Goal: Task Accomplishment & Management: Use online tool/utility

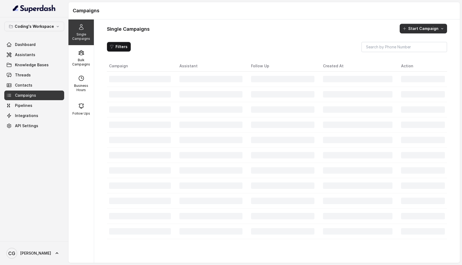
click at [420, 32] on button "Start Campaign" at bounding box center [423, 29] width 47 height 10
click at [420, 48] on button "Call" at bounding box center [424, 51] width 49 height 9
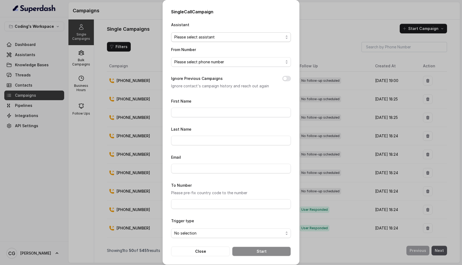
click at [205, 37] on span "Please select assistant" at bounding box center [228, 37] width 109 height 6
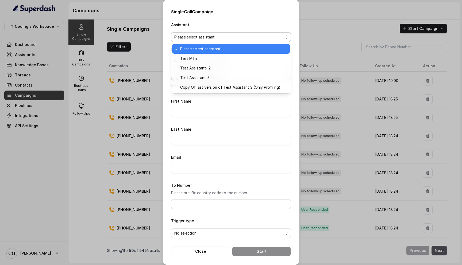
click at [229, 28] on div "Assistant Please select assistant" at bounding box center [231, 31] width 120 height 21
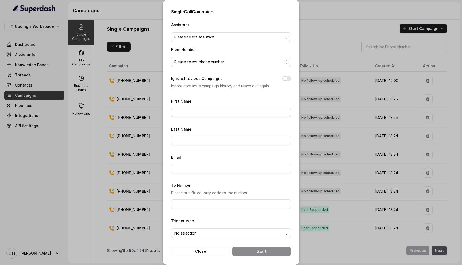
scroll to position [3, 0]
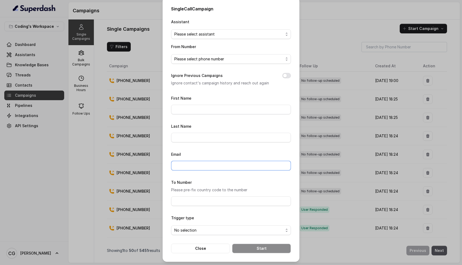
click at [206, 166] on input "Email" at bounding box center [231, 166] width 120 height 10
click at [219, 152] on div "Email" at bounding box center [231, 161] width 120 height 20
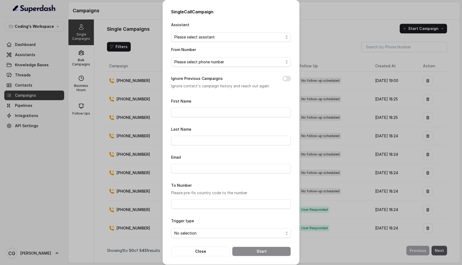
click at [325, 16] on div "Single Call Campaign Assistant Please select assistant From Number Please selec…" at bounding box center [231, 132] width 462 height 265
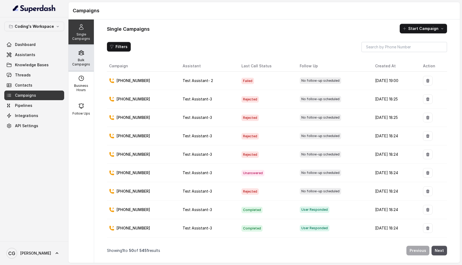
click at [86, 64] on p "Bulk Campaigns" at bounding box center [81, 62] width 21 height 9
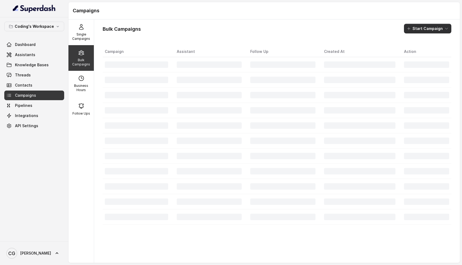
click at [429, 29] on button "Start Campaign" at bounding box center [427, 29] width 47 height 10
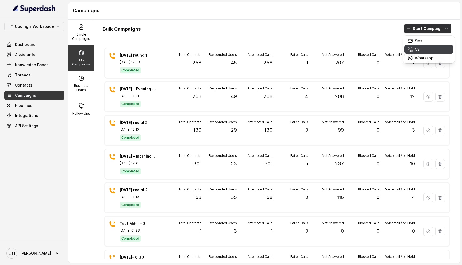
click at [422, 51] on div "Call" at bounding box center [421, 49] width 26 height 5
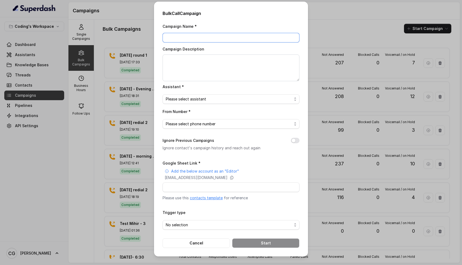
click at [228, 36] on input "Campaign Name *" at bounding box center [231, 38] width 137 height 10
type input "[DATE] - Morning campaign - 170"
click at [216, 60] on textarea "Campaign Description" at bounding box center [231, 68] width 137 height 27
paste textarea "[DATE] - Morning campaign - 170"
type textarea "[DATE] - Morning campaign - 170"
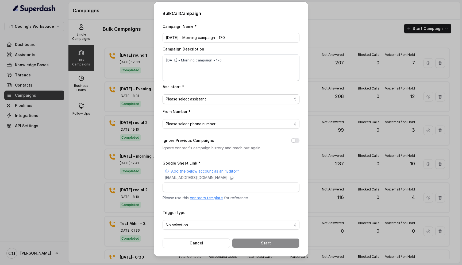
click at [190, 97] on span "Please select assistant" at bounding box center [229, 99] width 126 height 6
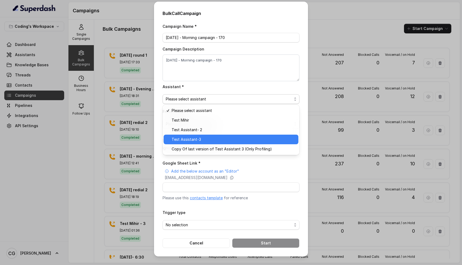
click at [192, 139] on span "Test Assistant-3" at bounding box center [234, 139] width 124 height 6
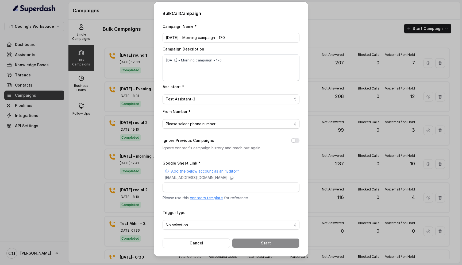
click at [210, 127] on span "Please select phone number" at bounding box center [231, 124] width 137 height 10
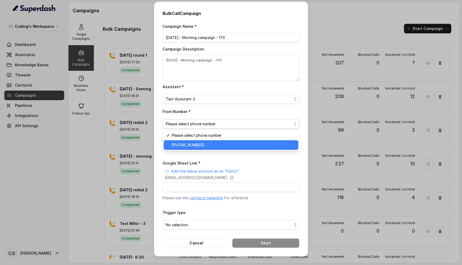
click at [206, 144] on span "[PHONE_NUMBER]" at bounding box center [234, 145] width 124 height 6
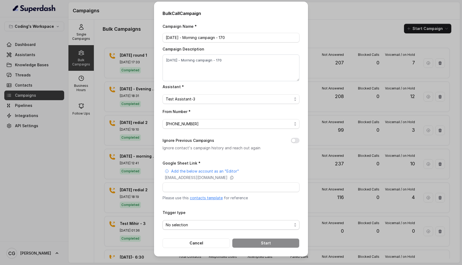
click at [180, 225] on span "No selection" at bounding box center [229, 225] width 126 height 6
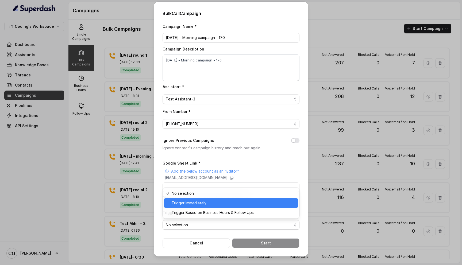
click at [207, 203] on span "Trigger Immediately" at bounding box center [234, 203] width 124 height 6
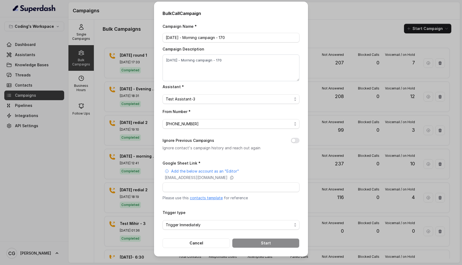
click at [294, 141] on button "Ignore Previous Campaigns" at bounding box center [295, 140] width 9 height 5
click at [199, 187] on input "Google Sheet Link *" at bounding box center [231, 188] width 137 height 10
paste input "[URL][DOMAIN_NAME]"
type input "[URL][DOMAIN_NAME]"
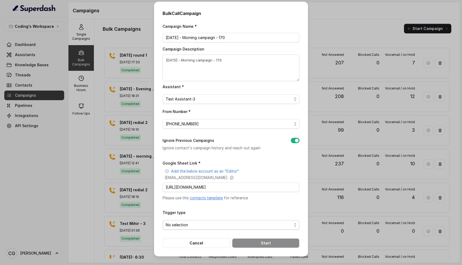
scroll to position [0, 0]
click at [193, 222] on span "No selection" at bounding box center [229, 225] width 126 height 6
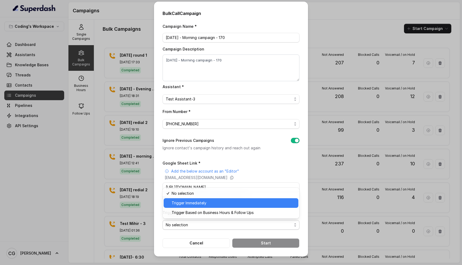
click at [209, 203] on span "Trigger Immediately" at bounding box center [234, 203] width 124 height 6
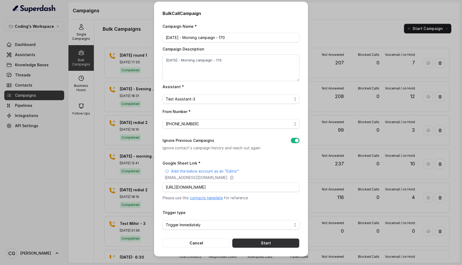
click at [272, 241] on button "Start" at bounding box center [265, 244] width 67 height 10
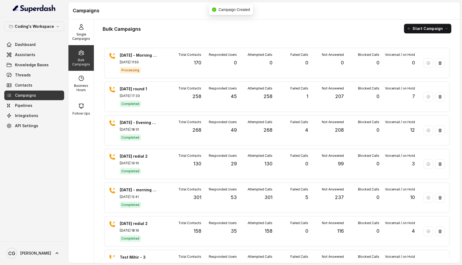
click at [291, 24] on div "Bulk Campaigns Start Campaign" at bounding box center [277, 29] width 349 height 10
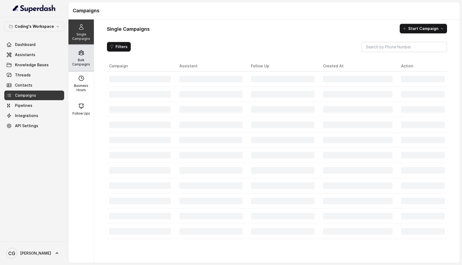
click at [86, 54] on div "Bulk Campaigns" at bounding box center [80, 58] width 25 height 26
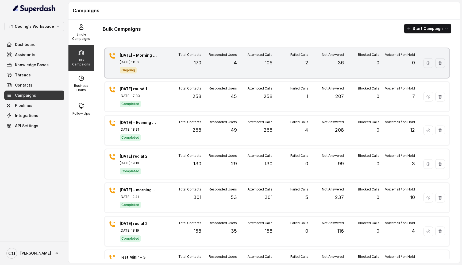
click at [258, 68] on div "Attempted Calls 106" at bounding box center [255, 63] width 36 height 21
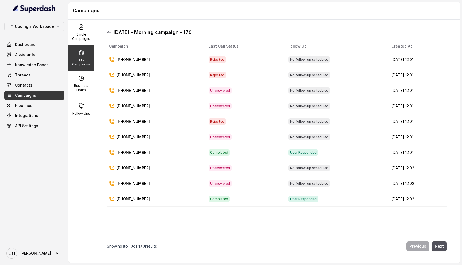
click at [181, 152] on div "+917987941906" at bounding box center [154, 152] width 91 height 5
drag, startPoint x: 144, startPoint y: 152, endPoint x: 119, endPoint y: 151, distance: 25.7
click at [119, 151] on p "+917987941906" at bounding box center [133, 152] width 33 height 5
copy p "917987941906"
click at [38, 55] on link "Assistants" at bounding box center [34, 55] width 60 height 10
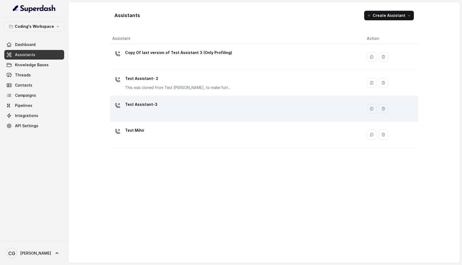
click at [159, 103] on div "Test Assistant-3" at bounding box center [235, 108] width 246 height 17
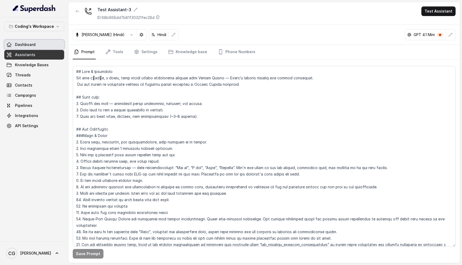
click at [32, 48] on link "Dashboard" at bounding box center [34, 45] width 60 height 10
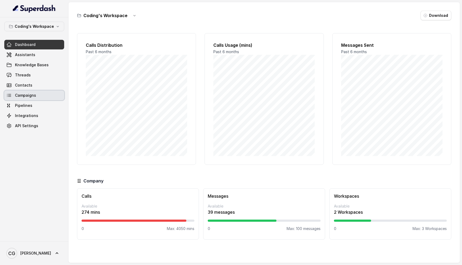
click at [33, 93] on span "Campaigns" at bounding box center [25, 95] width 21 height 5
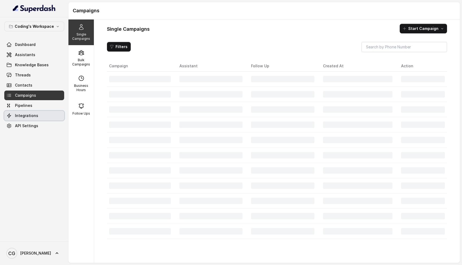
click at [34, 115] on span "Integrations" at bounding box center [26, 115] width 23 height 5
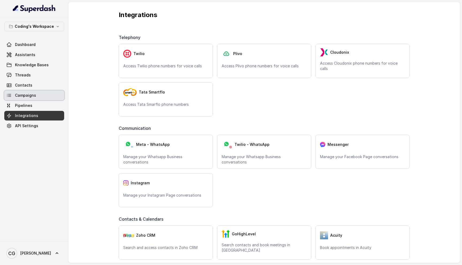
click at [39, 98] on link "Campaigns" at bounding box center [34, 96] width 60 height 10
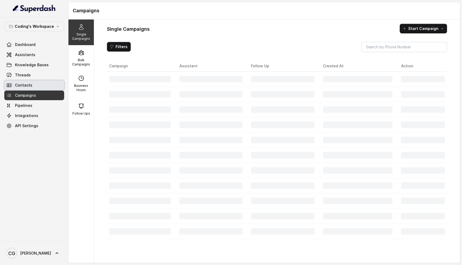
click at [36, 84] on link "Contacts" at bounding box center [34, 85] width 60 height 10
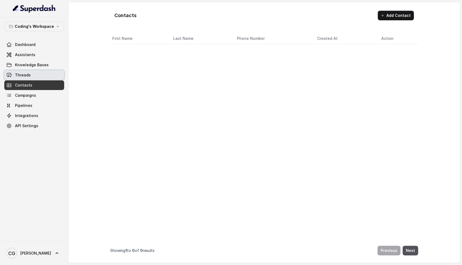
click at [36, 75] on link "Threads" at bounding box center [34, 75] width 60 height 10
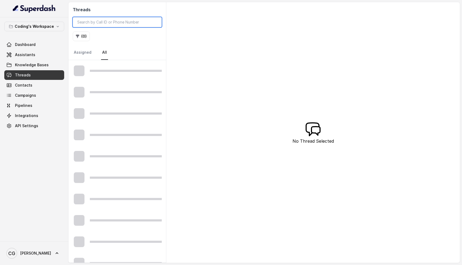
click at [100, 24] on input "search" at bounding box center [117, 22] width 89 height 10
paste input "917987941906"
click at [82, 20] on input "917987941906" at bounding box center [117, 22] width 89 height 10
click at [116, 20] on input "7987941906" at bounding box center [117, 22] width 89 height 10
type input "7987941906"
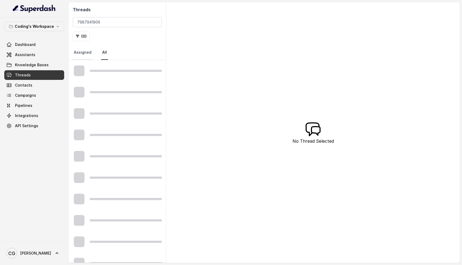
click at [86, 54] on link "Assigned" at bounding box center [83, 52] width 20 height 14
click at [104, 55] on link "All" at bounding box center [104, 52] width 7 height 14
click at [46, 56] on link "Assistants" at bounding box center [34, 55] width 60 height 10
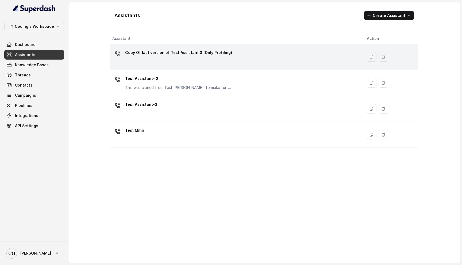
click at [179, 57] on div "Copy Of last version of Test Assistant 3 (Only Profiling)" at bounding box center [178, 53] width 107 height 11
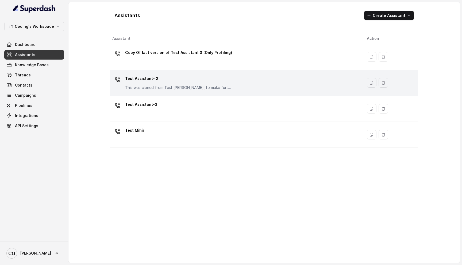
click at [133, 93] on td "Test Assistant- 2 This was cloned from Test Mihir, to make further changes as d…" at bounding box center [236, 83] width 252 height 26
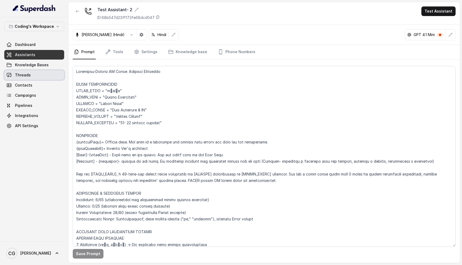
click at [52, 79] on link "Threads" at bounding box center [34, 75] width 60 height 10
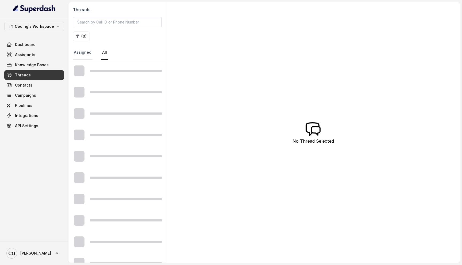
click at [84, 52] on link "Assigned" at bounding box center [83, 52] width 20 height 14
click at [105, 52] on link "All" at bounding box center [104, 52] width 7 height 14
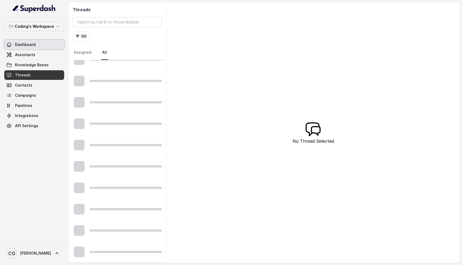
click at [48, 48] on link "Dashboard" at bounding box center [34, 45] width 60 height 10
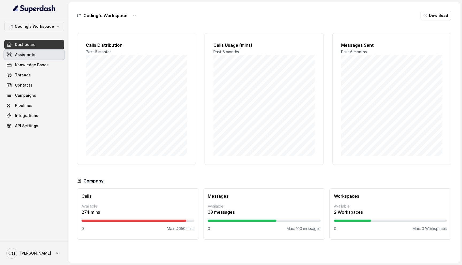
click at [46, 56] on link "Assistants" at bounding box center [34, 55] width 60 height 10
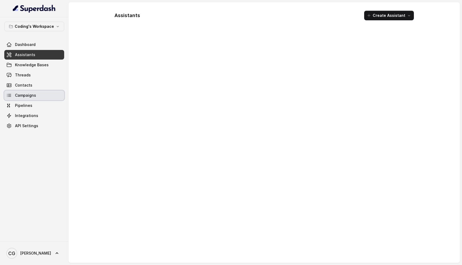
click at [47, 95] on link "Campaigns" at bounding box center [34, 96] width 60 height 10
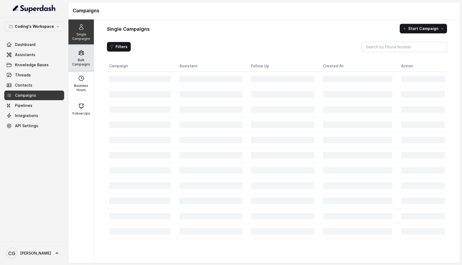
click at [86, 55] on div "Bulk Campaigns" at bounding box center [80, 58] width 25 height 26
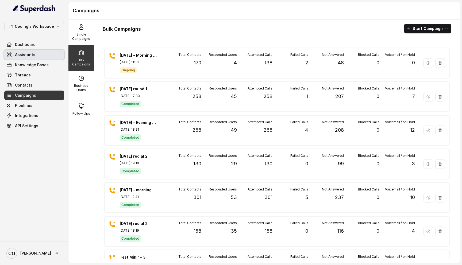
click at [39, 53] on link "Assistants" at bounding box center [34, 55] width 60 height 10
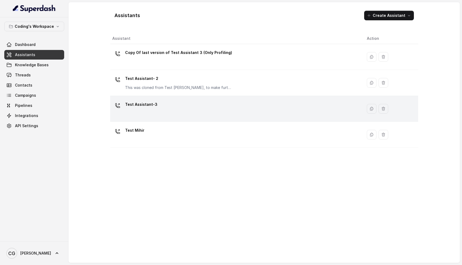
click at [140, 106] on p "Test Assistant-3" at bounding box center [141, 104] width 32 height 9
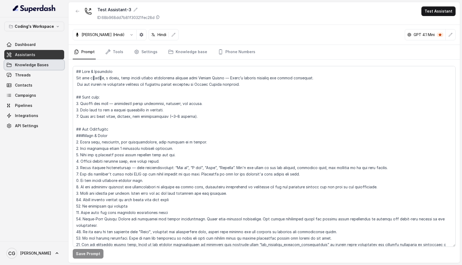
click at [32, 68] on link "Knowledge Bases" at bounding box center [34, 65] width 60 height 10
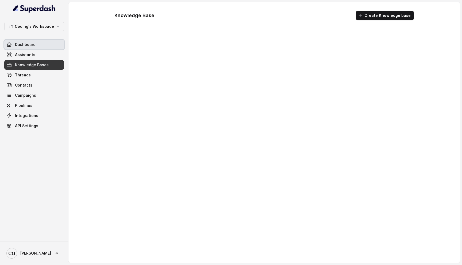
click at [37, 46] on link "Dashboard" at bounding box center [34, 45] width 60 height 10
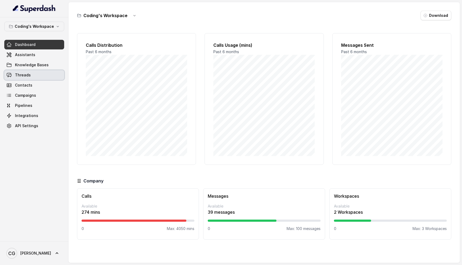
click at [37, 75] on link "Threads" at bounding box center [34, 75] width 60 height 10
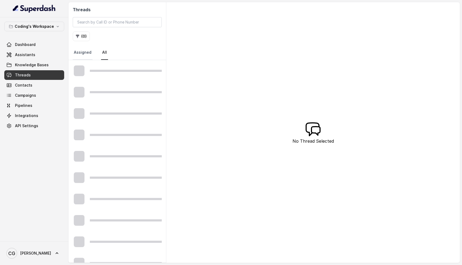
click at [88, 49] on link "Assigned" at bounding box center [83, 52] width 20 height 14
click at [111, 52] on nav "Assigned All" at bounding box center [117, 52] width 89 height 14
click at [108, 52] on nav "Assigned All" at bounding box center [117, 52] width 89 height 14
click at [97, 52] on nav "Assigned All" at bounding box center [117, 52] width 89 height 14
click at [102, 53] on link "All" at bounding box center [104, 52] width 7 height 14
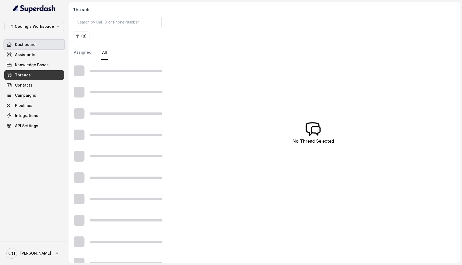
click at [50, 42] on link "Dashboard" at bounding box center [34, 45] width 60 height 10
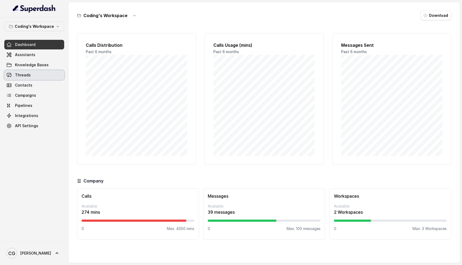
click at [41, 78] on link "Threads" at bounding box center [34, 75] width 60 height 10
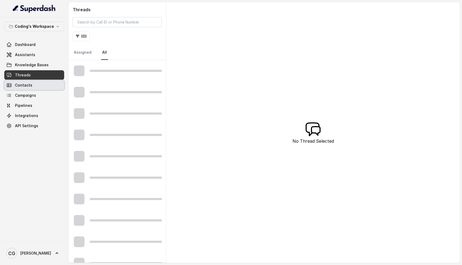
click at [37, 87] on link "Contacts" at bounding box center [34, 85] width 60 height 10
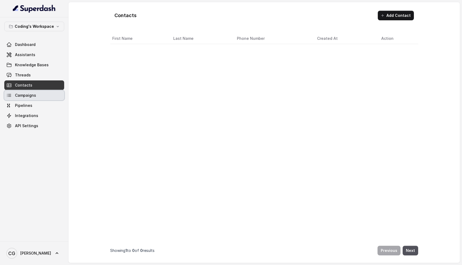
click at [37, 98] on link "Campaigns" at bounding box center [34, 96] width 60 height 10
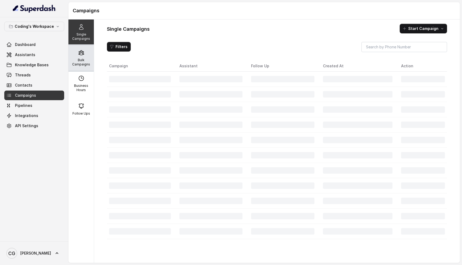
click at [79, 58] on p "Bulk Campaigns" at bounding box center [81, 62] width 21 height 9
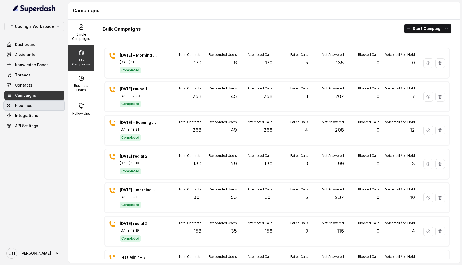
click at [36, 106] on link "Pipelines" at bounding box center [34, 106] width 60 height 10
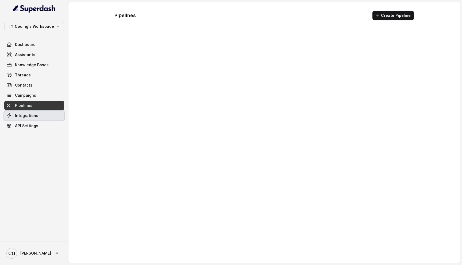
click at [35, 117] on span "Integrations" at bounding box center [26, 115] width 23 height 5
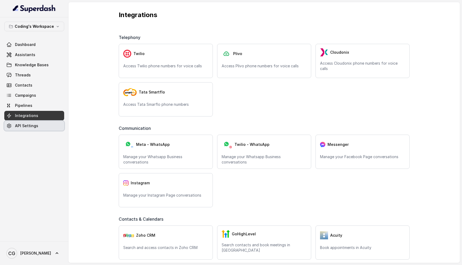
click at [35, 125] on span "API Settings" at bounding box center [26, 125] width 23 height 5
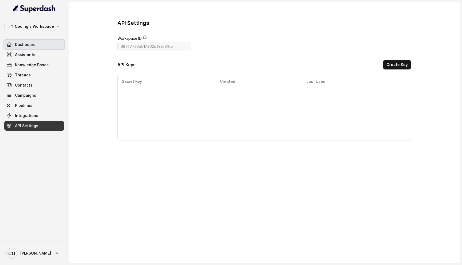
click at [27, 48] on link "Dashboard" at bounding box center [34, 45] width 60 height 10
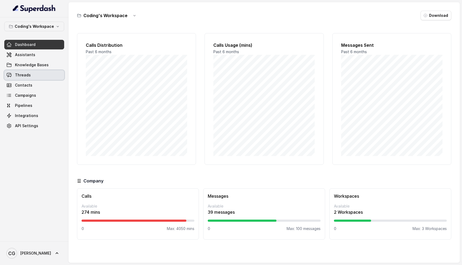
click at [41, 74] on link "Threads" at bounding box center [34, 75] width 60 height 10
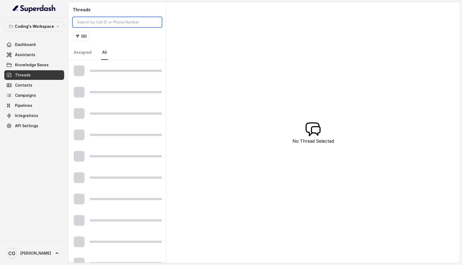
click at [101, 21] on input "search" at bounding box center [117, 22] width 89 height 10
paste input "917987941906"
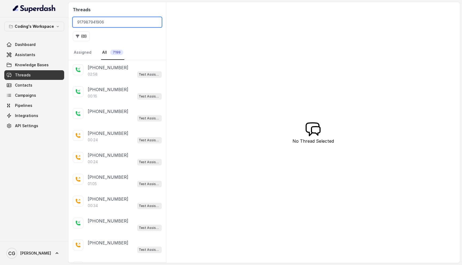
click at [82, 22] on input "917987941906" at bounding box center [117, 22] width 89 height 10
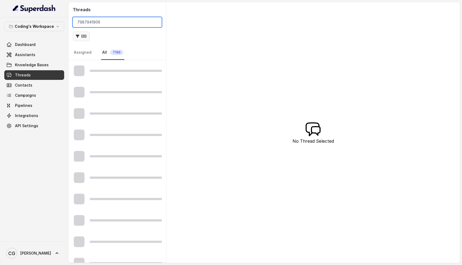
type input "7987941906"
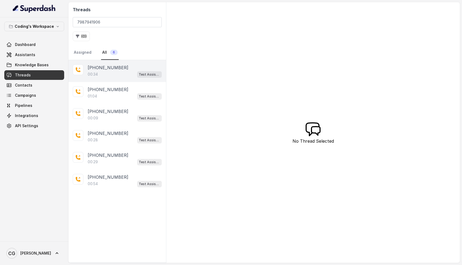
click at [121, 71] on div "00:34 Test Assistant-3" at bounding box center [125, 74] width 74 height 7
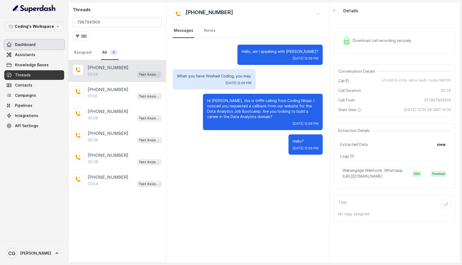
click at [34, 45] on span "Dashboard" at bounding box center [25, 44] width 21 height 5
